Goal: Entertainment & Leisure: Consume media (video, audio)

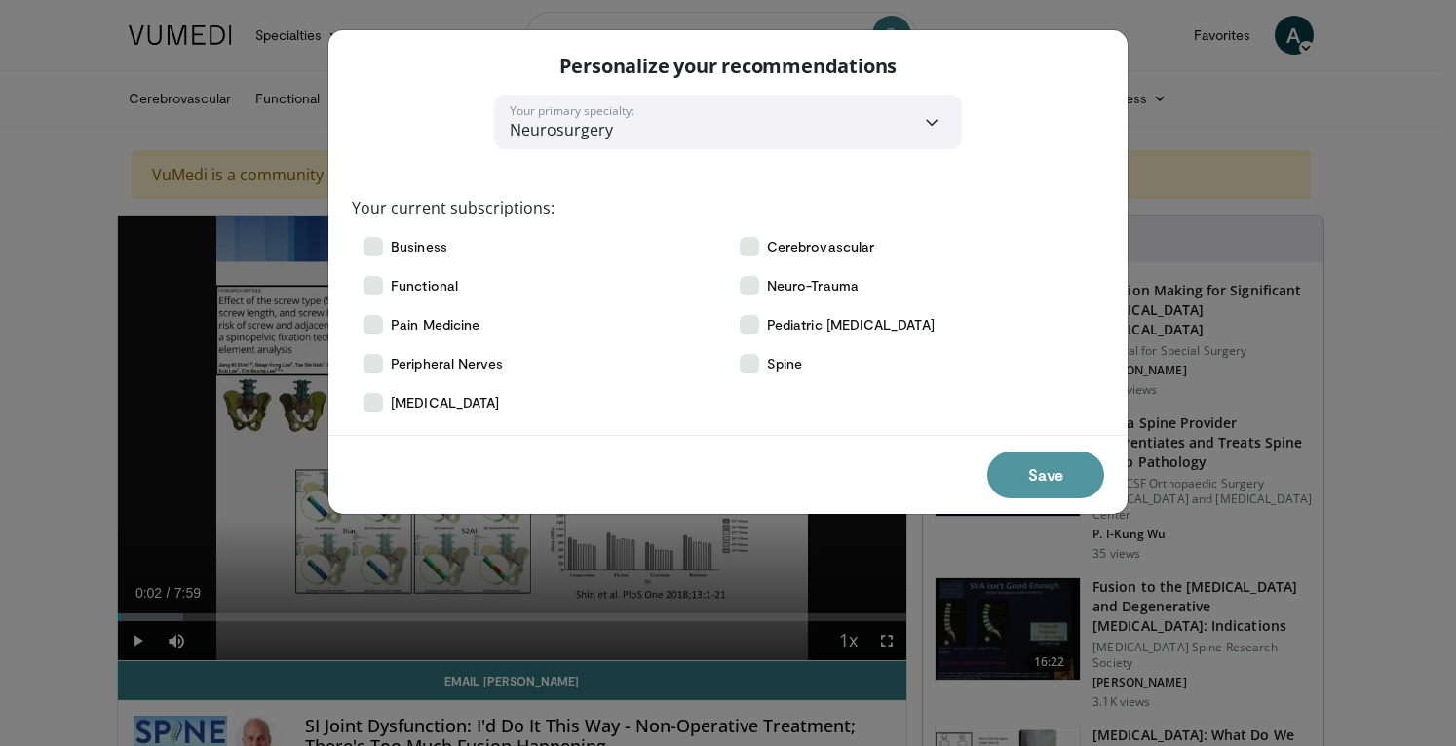
click at [1041, 490] on button "Save" at bounding box center [1045, 474] width 117 height 47
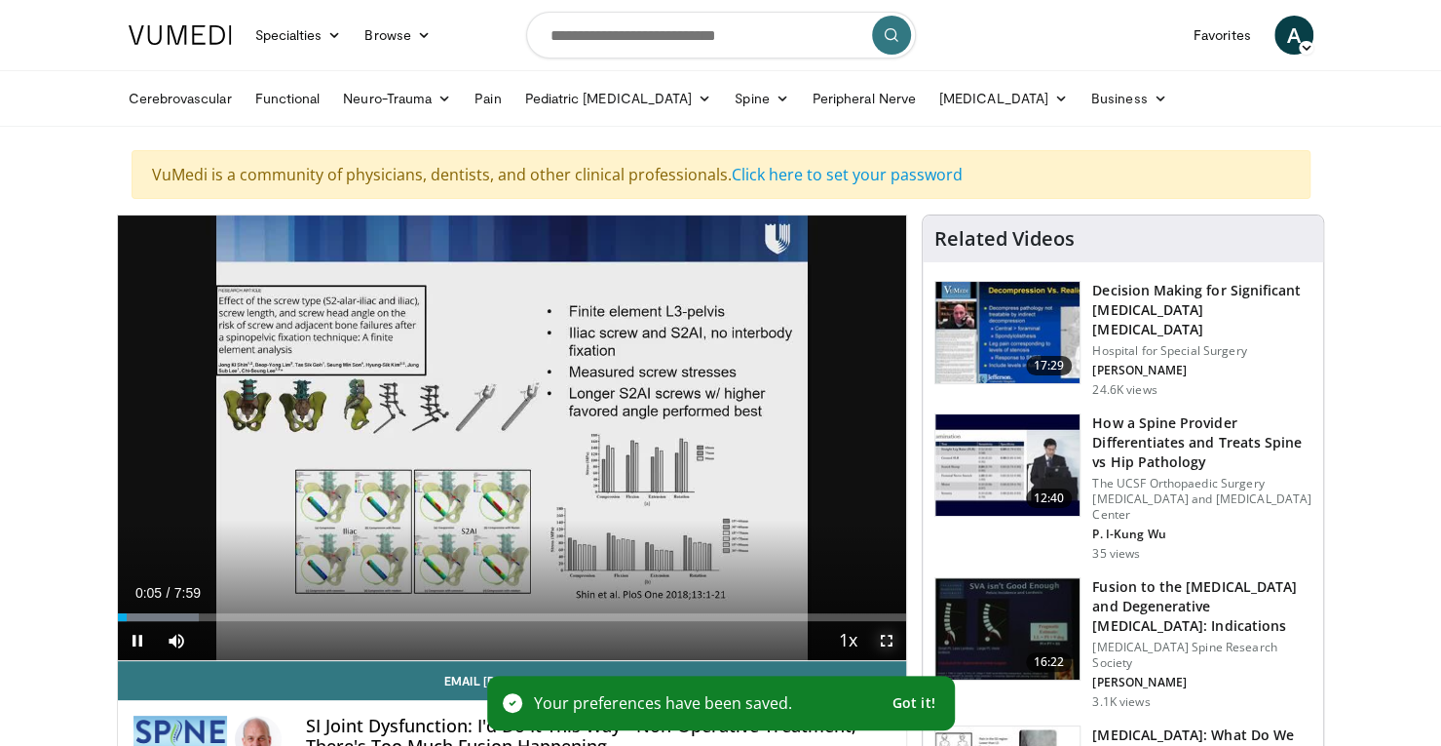
click at [887, 635] on span "Video Player" at bounding box center [886, 640] width 39 height 39
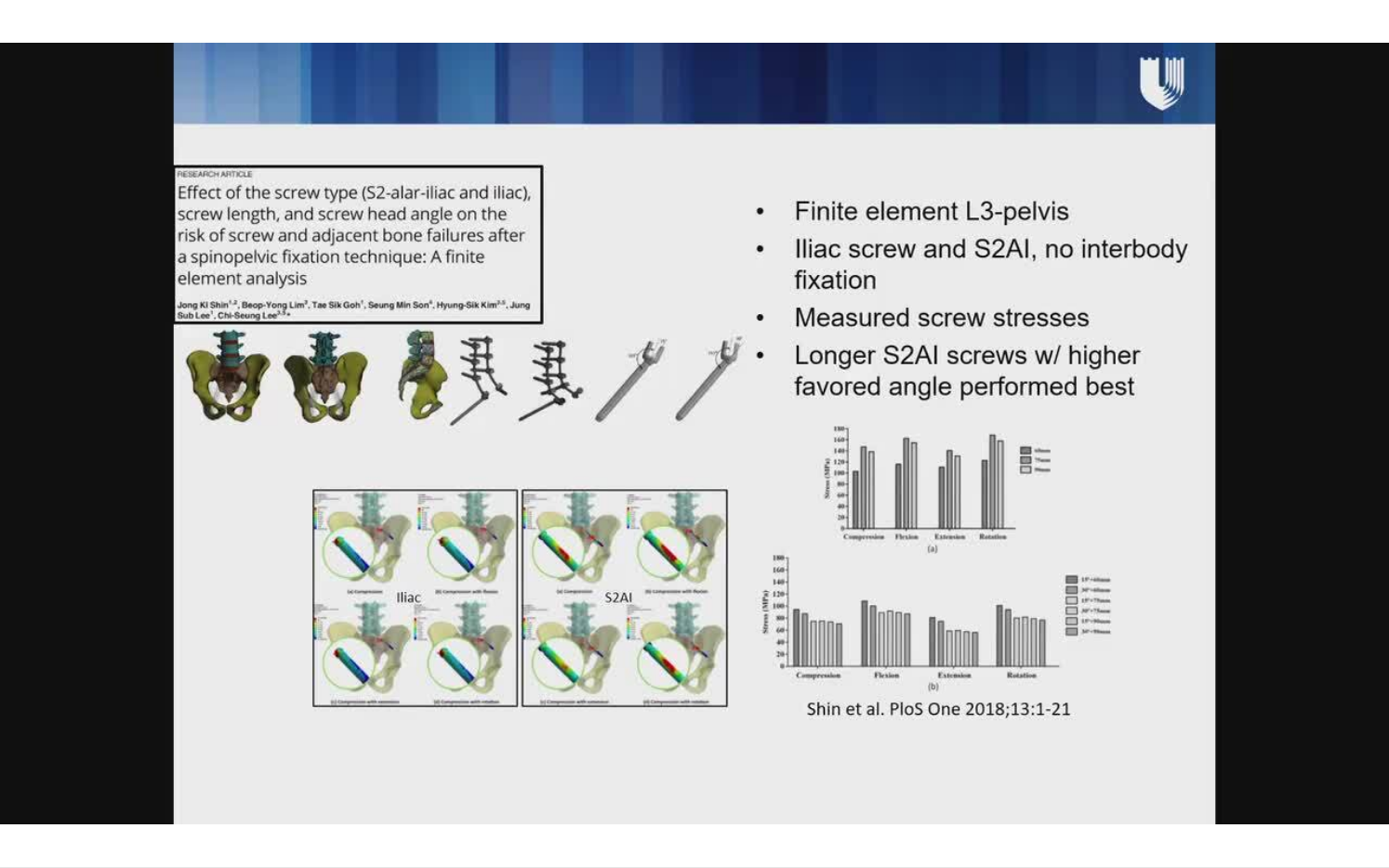
click at [801, 560] on div "10 seconds Tap to unmute" at bounding box center [694, 433] width 1389 height 867
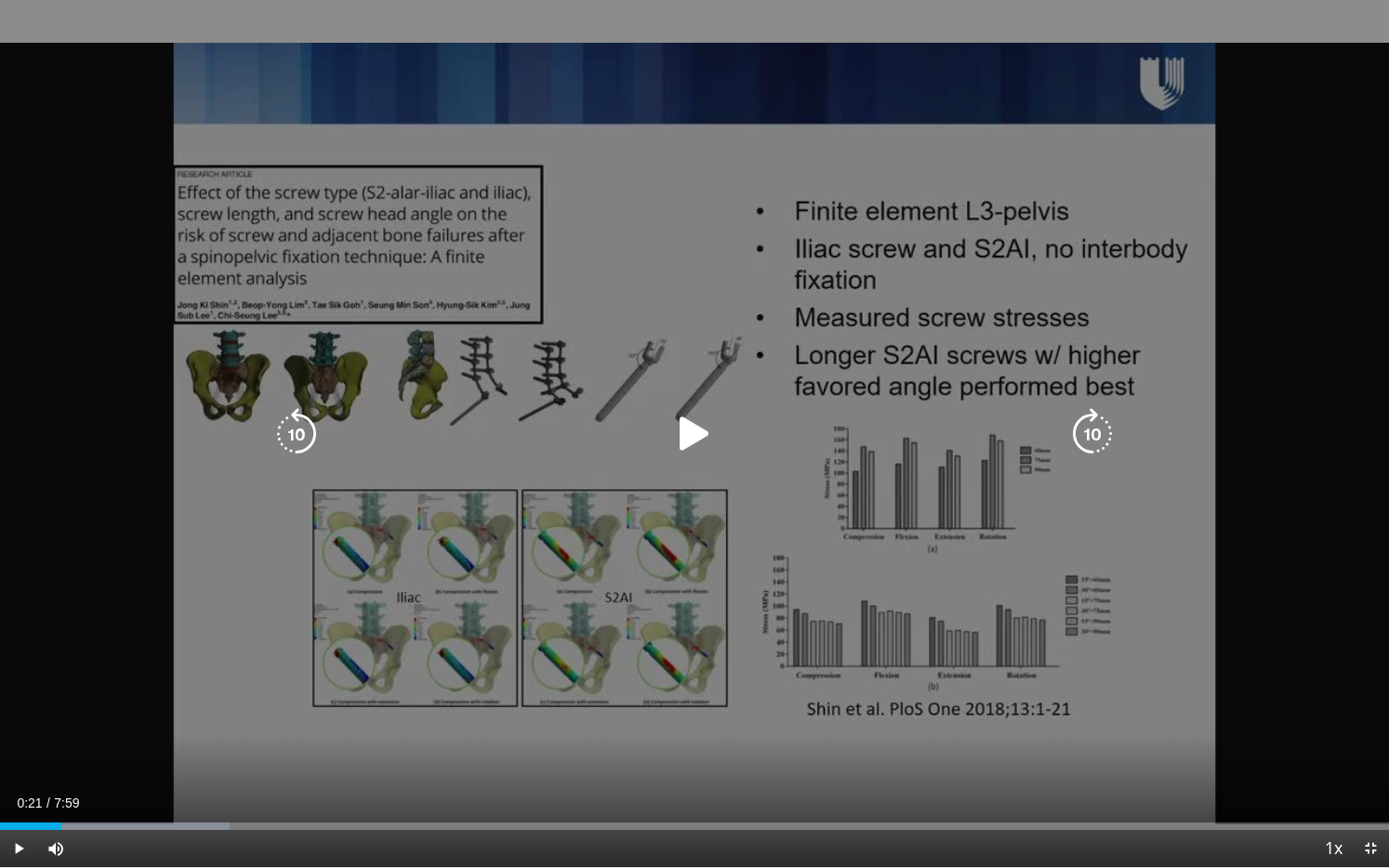
click at [692, 437] on icon "Video Player" at bounding box center [694, 434] width 52 height 52
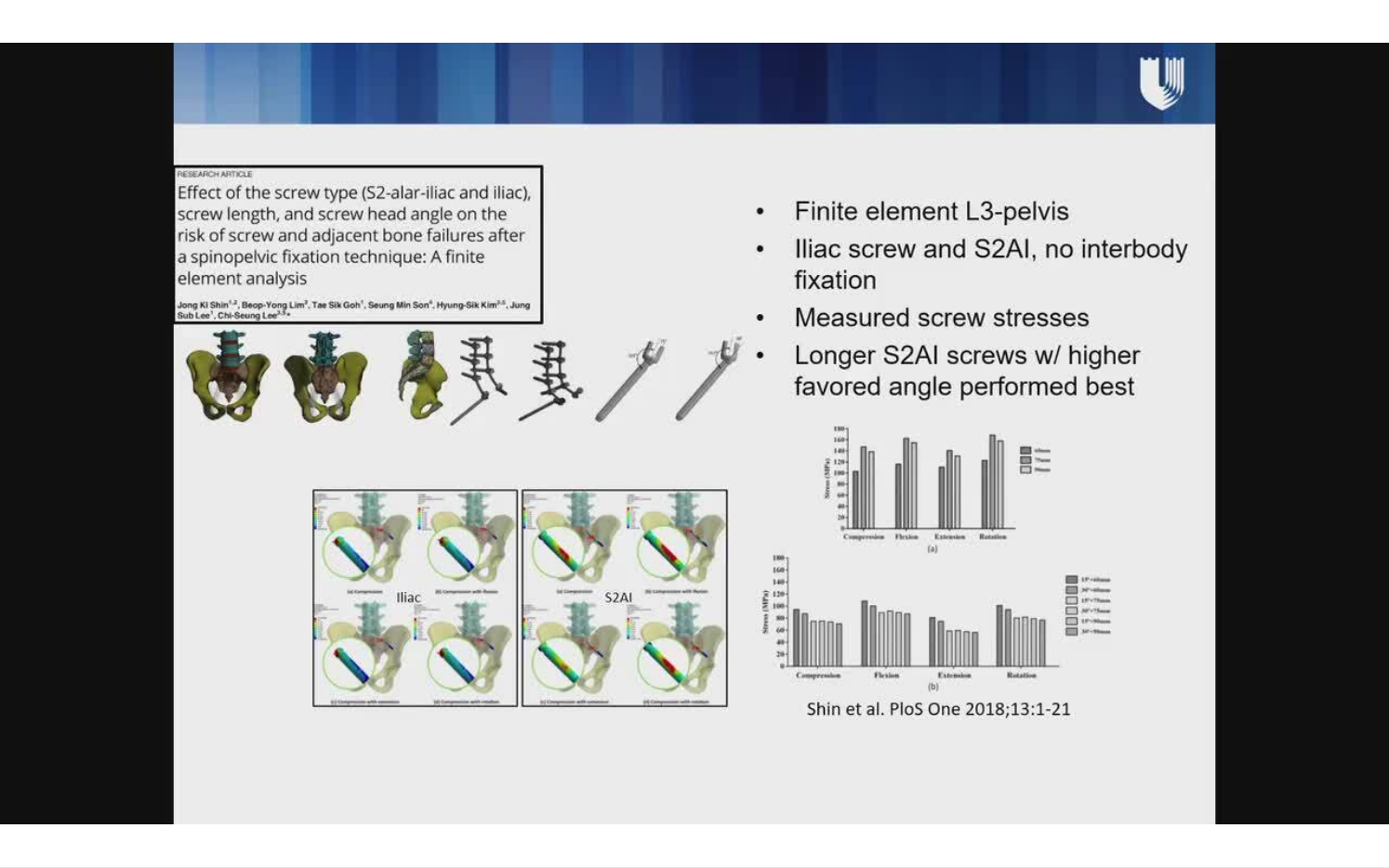
click at [262, 711] on div "10 seconds Tap to unmute" at bounding box center [694, 433] width 1389 height 867
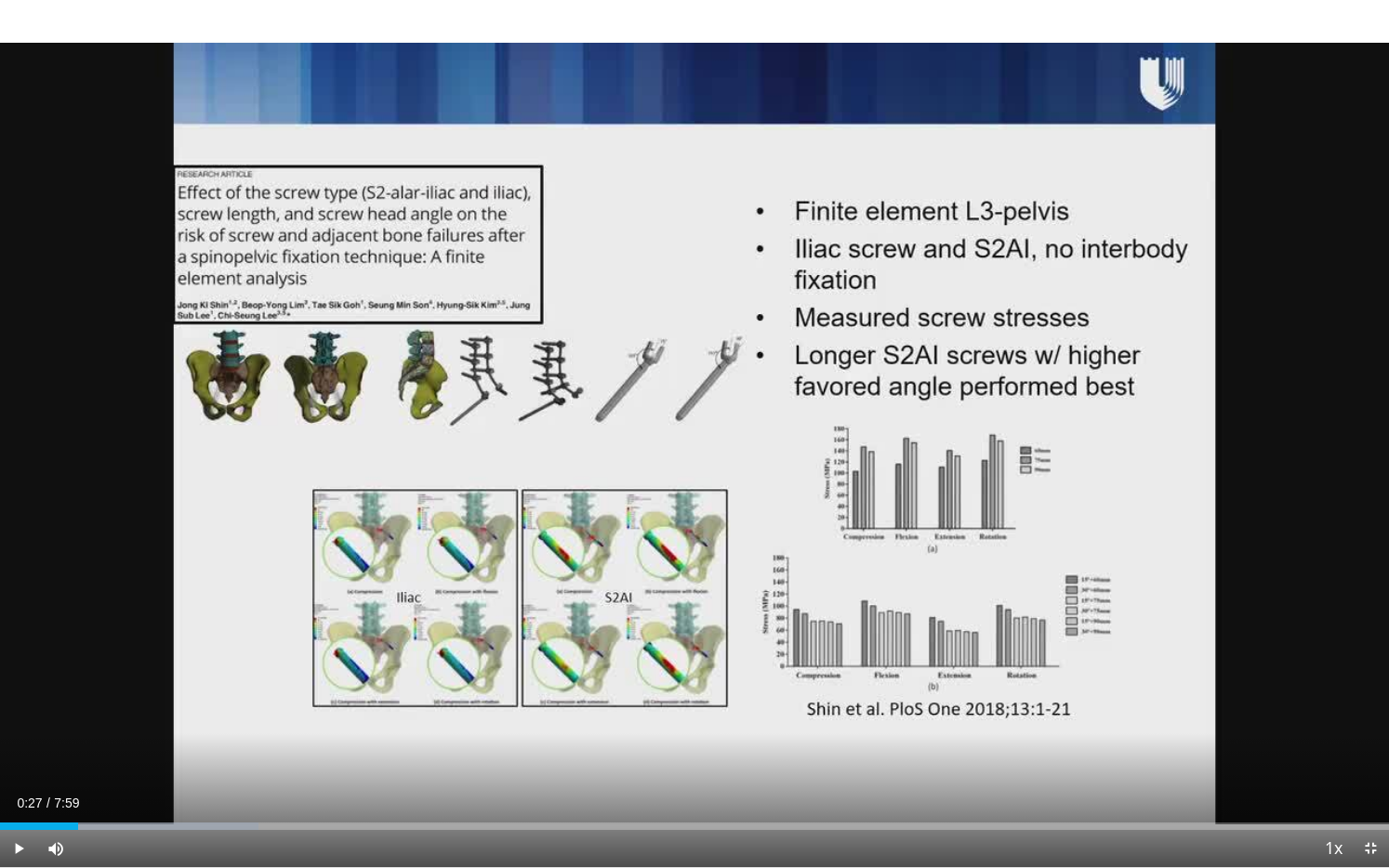
click at [30, 711] on span "0:27" at bounding box center [30, 803] width 25 height 15
click at [22, 711] on div "0:27" at bounding box center [39, 826] width 78 height 8
click at [323, 681] on div "10 seconds Tap to unmute" at bounding box center [694, 433] width 1389 height 867
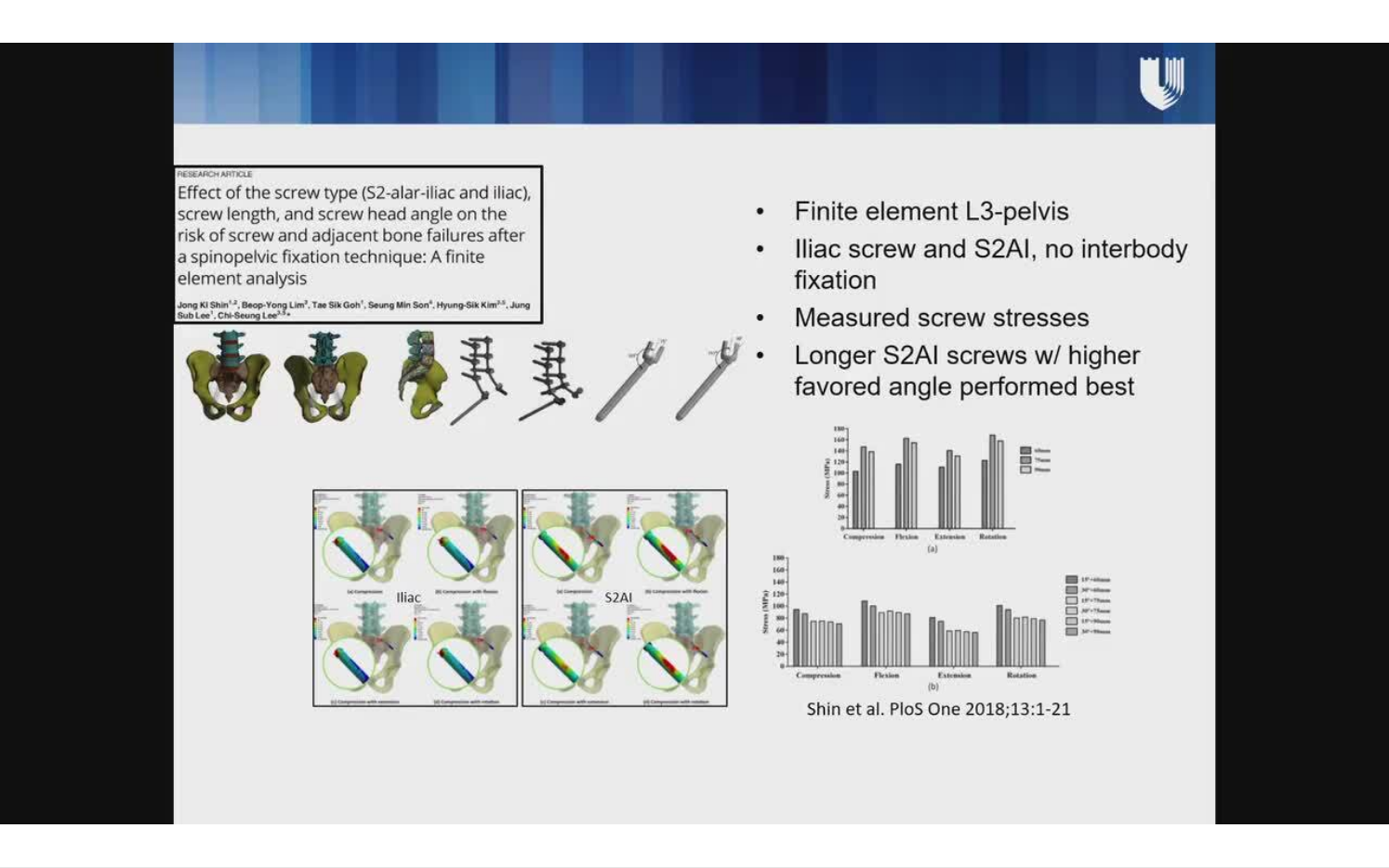
click at [298, 571] on div "10 seconds Tap to unmute" at bounding box center [694, 433] width 1389 height 867
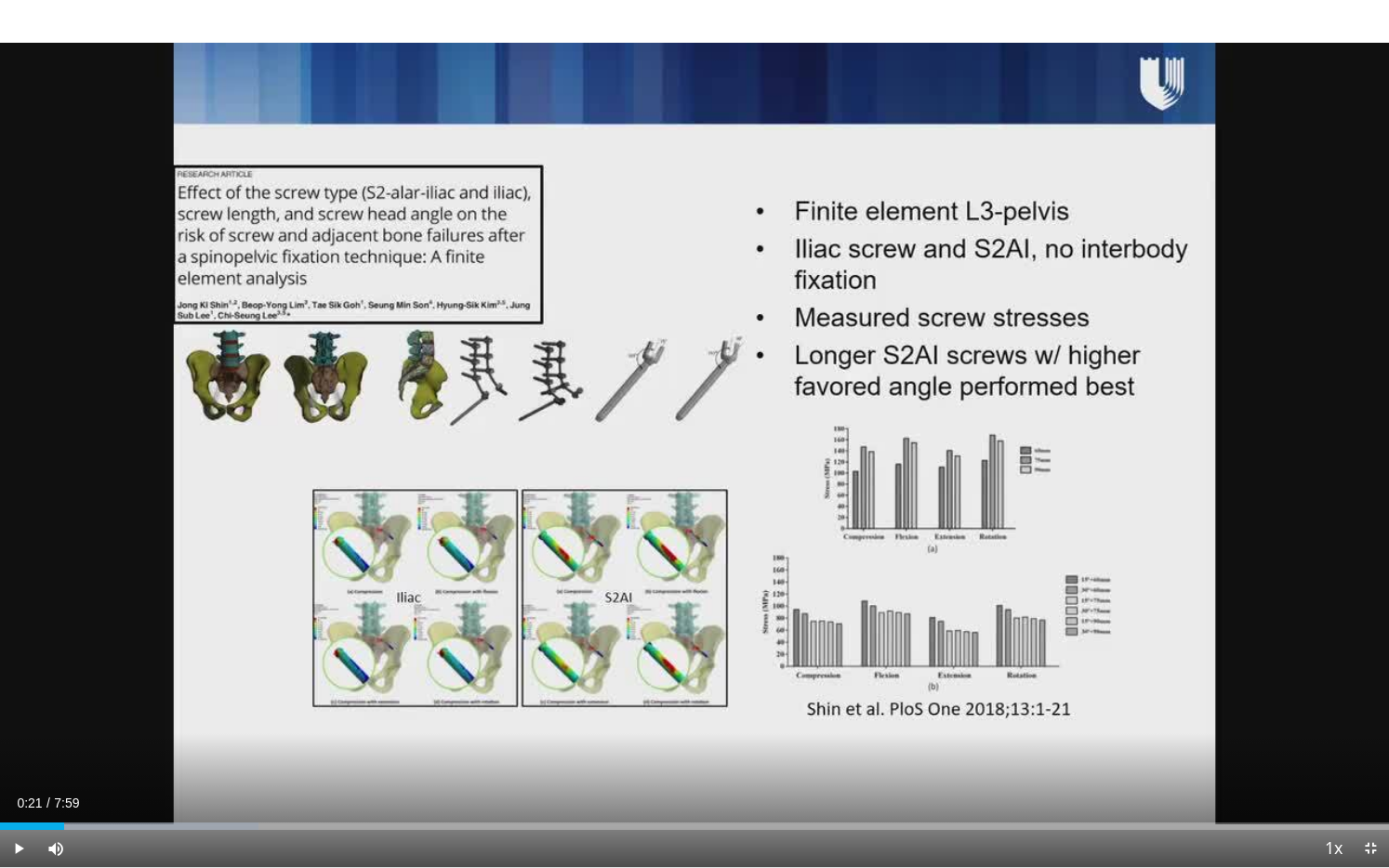
click at [191, 540] on div "10 seconds Tap to unmute" at bounding box center [694, 433] width 1389 height 867
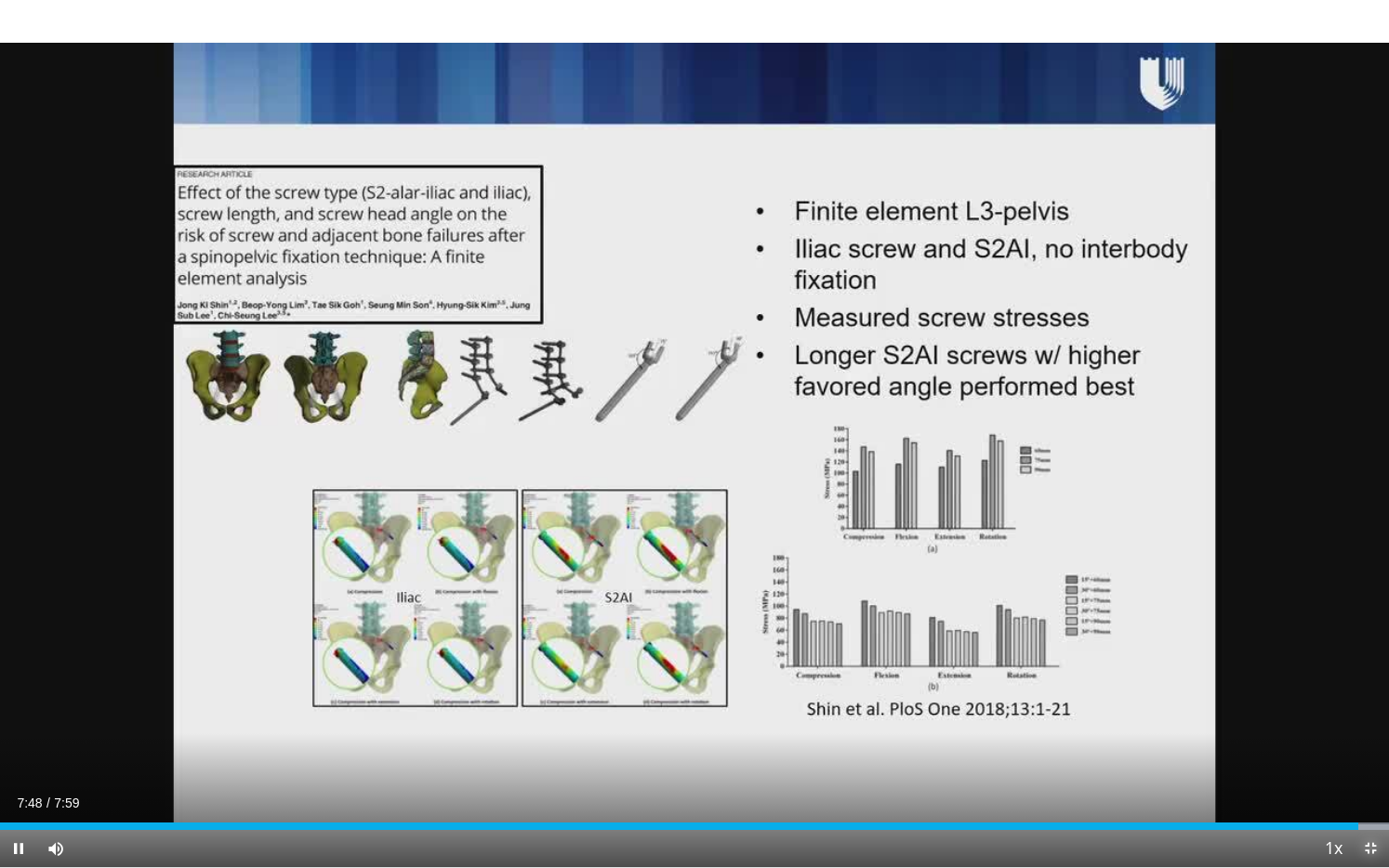
click at [1370, 711] on span "Video Player" at bounding box center [1370, 848] width 37 height 37
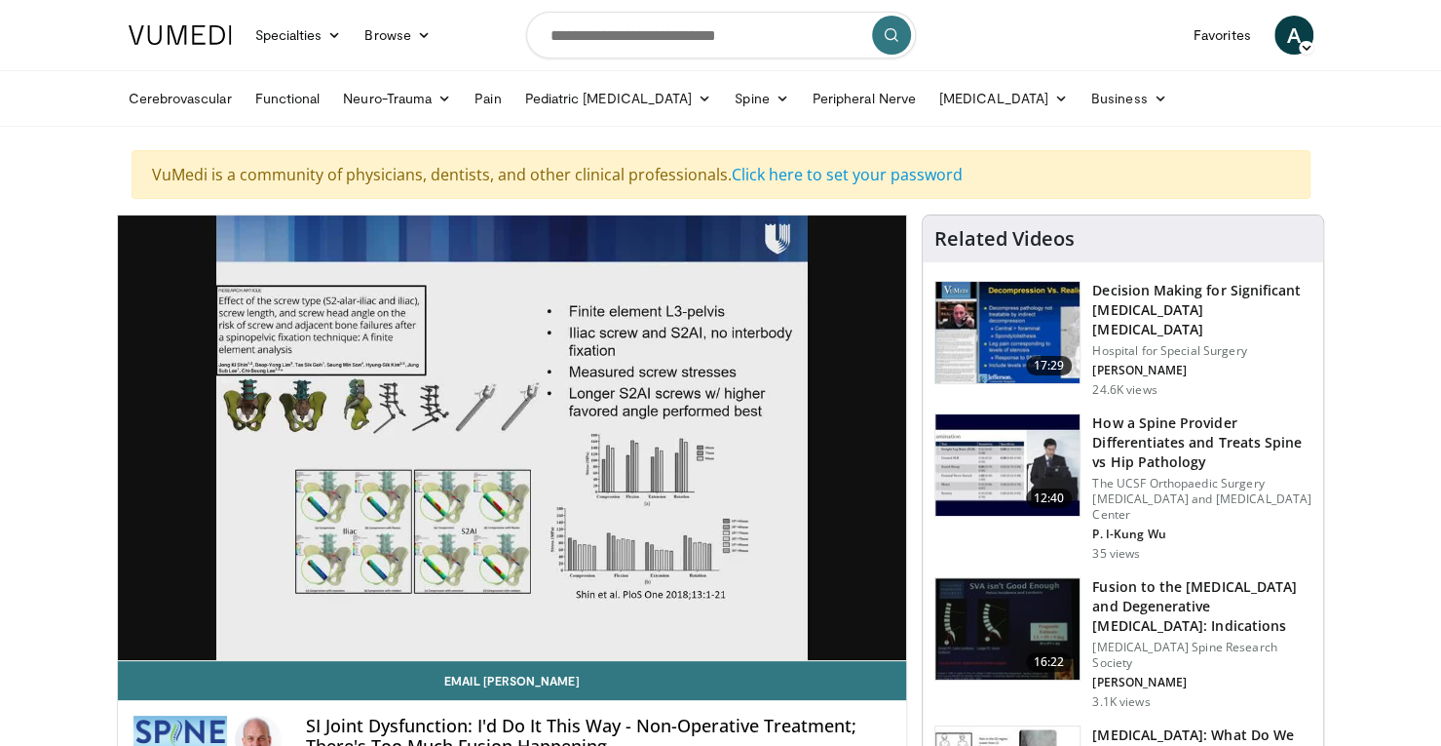
click at [980, 649] on link "16:22 Fusion to the Sacrum and Degenerative Scoliosis: Indications Lumbar Spine…" at bounding box center [1123, 643] width 377 height 133
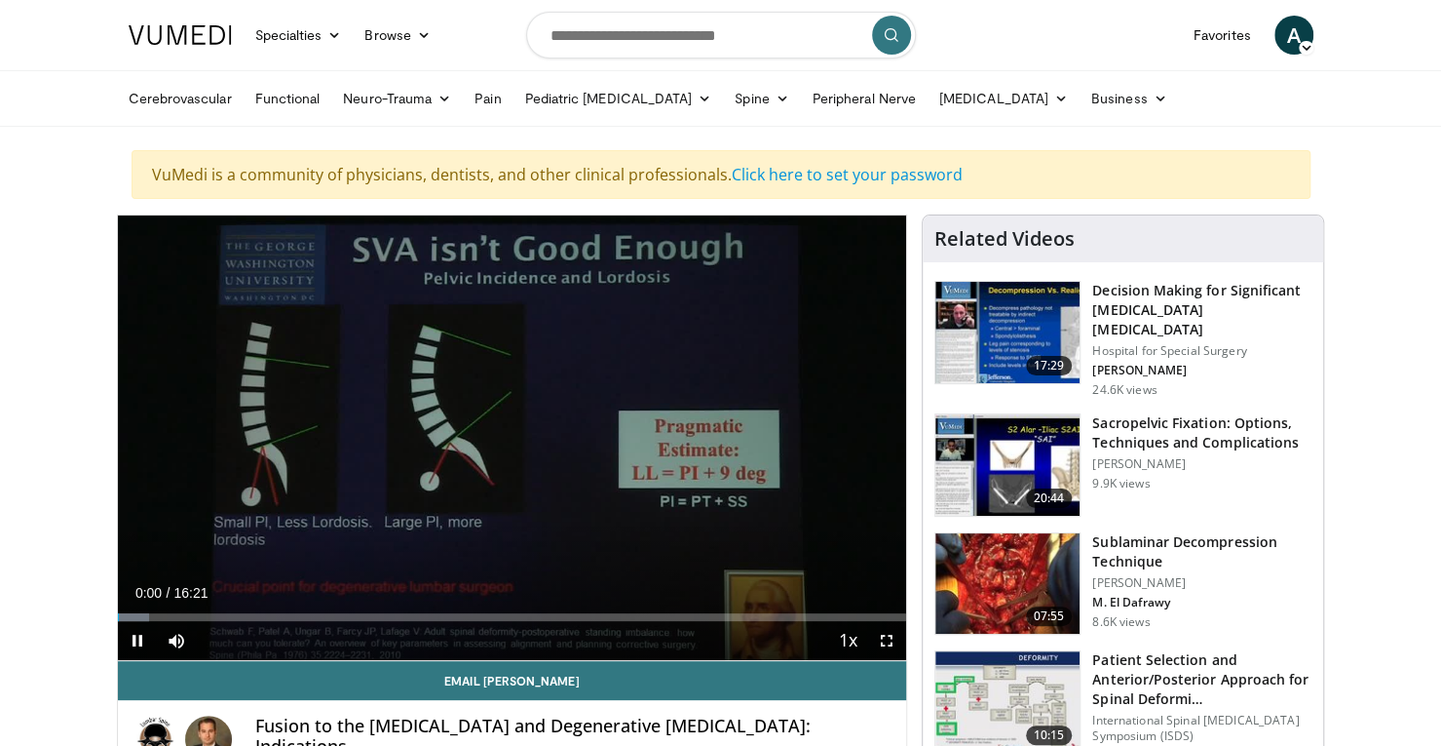
click at [998, 572] on img at bounding box center [1008, 583] width 144 height 101
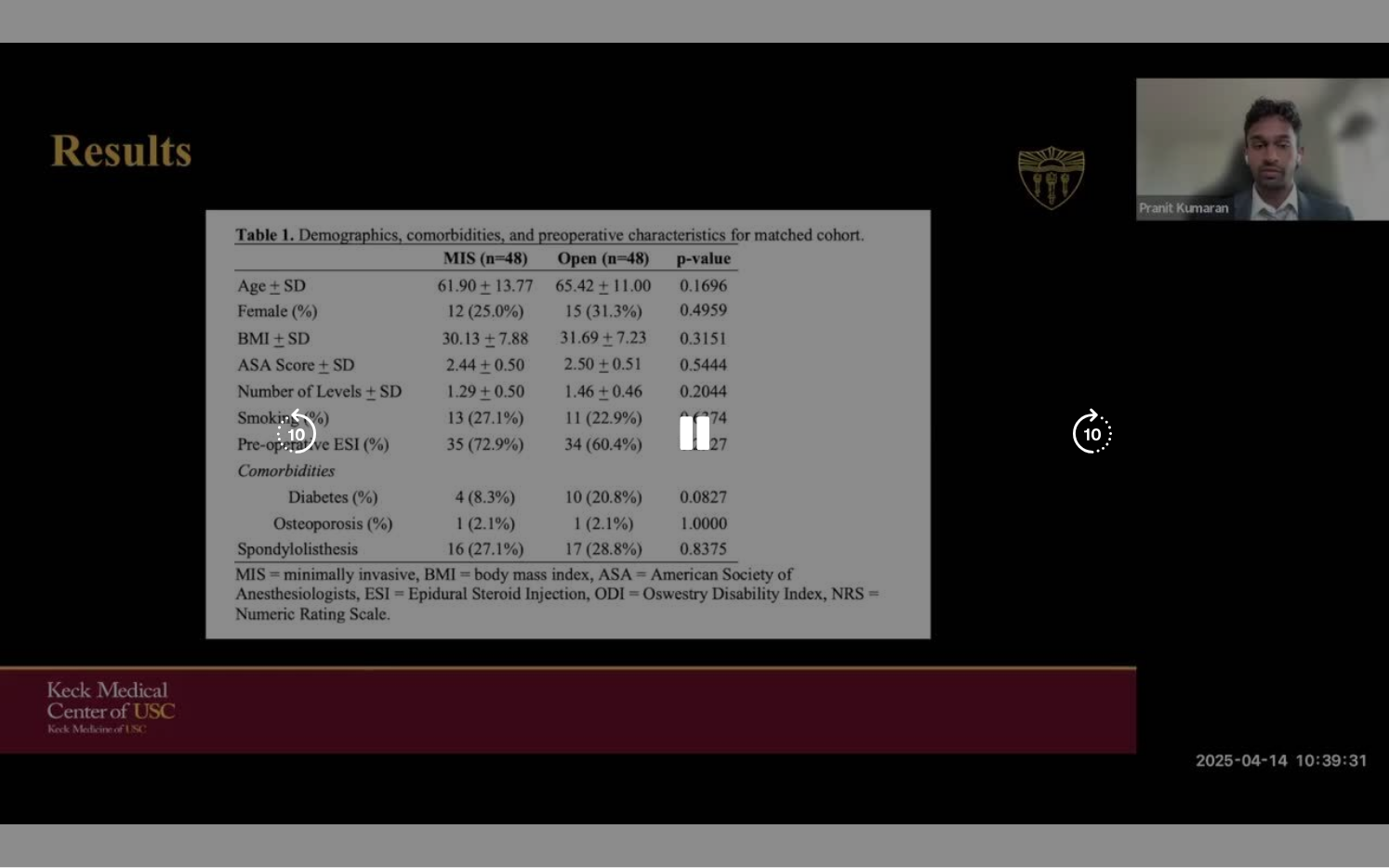
click at [743, 582] on div "10 seconds Tap to unmute" at bounding box center [694, 433] width 1389 height 867
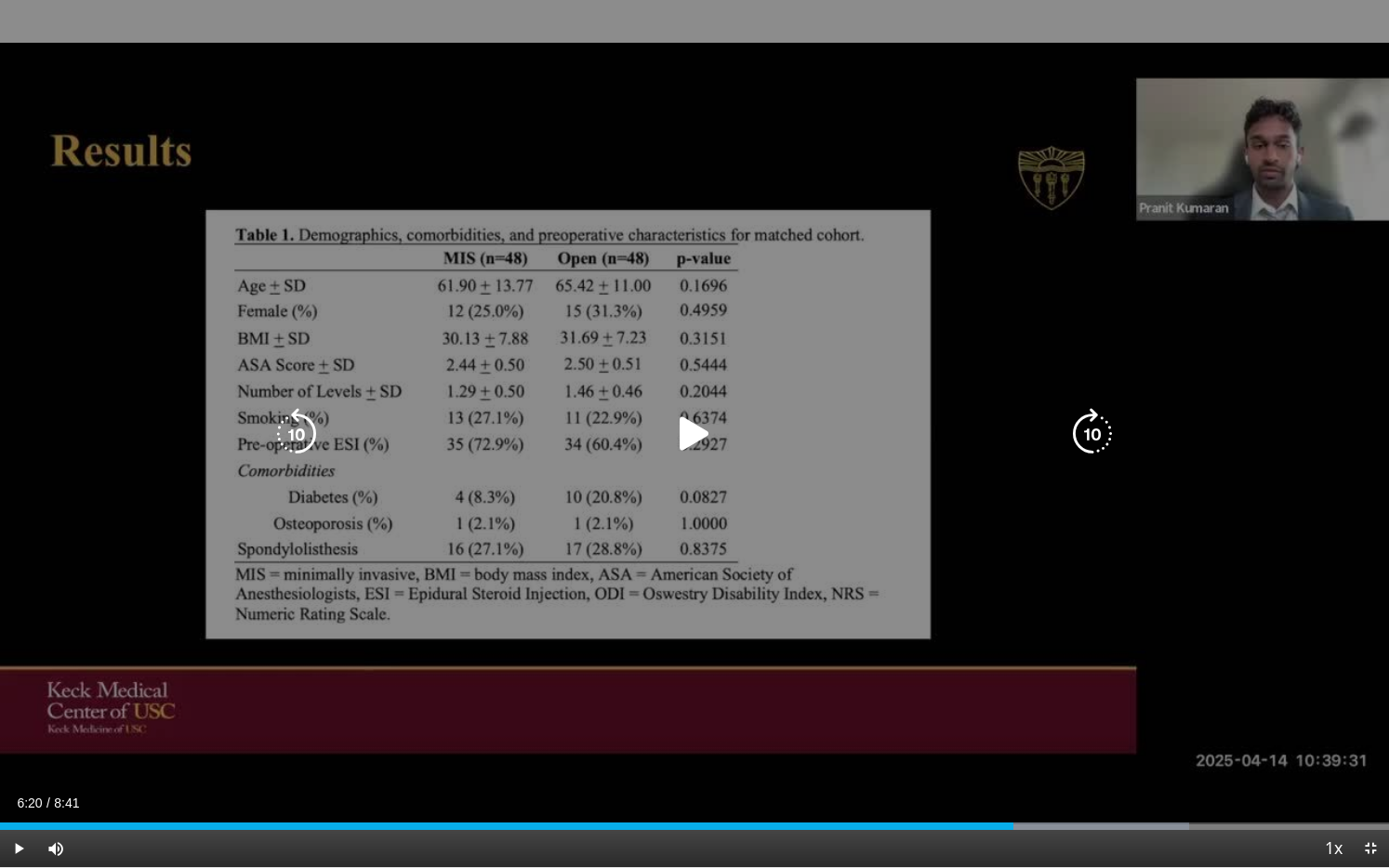
drag, startPoint x: 743, startPoint y: 582, endPoint x: 815, endPoint y: 586, distance: 72.1
click at [815, 586] on div "10 seconds Tap to unmute" at bounding box center [694, 433] width 1389 height 867
